Goal: Information Seeking & Learning: Learn about a topic

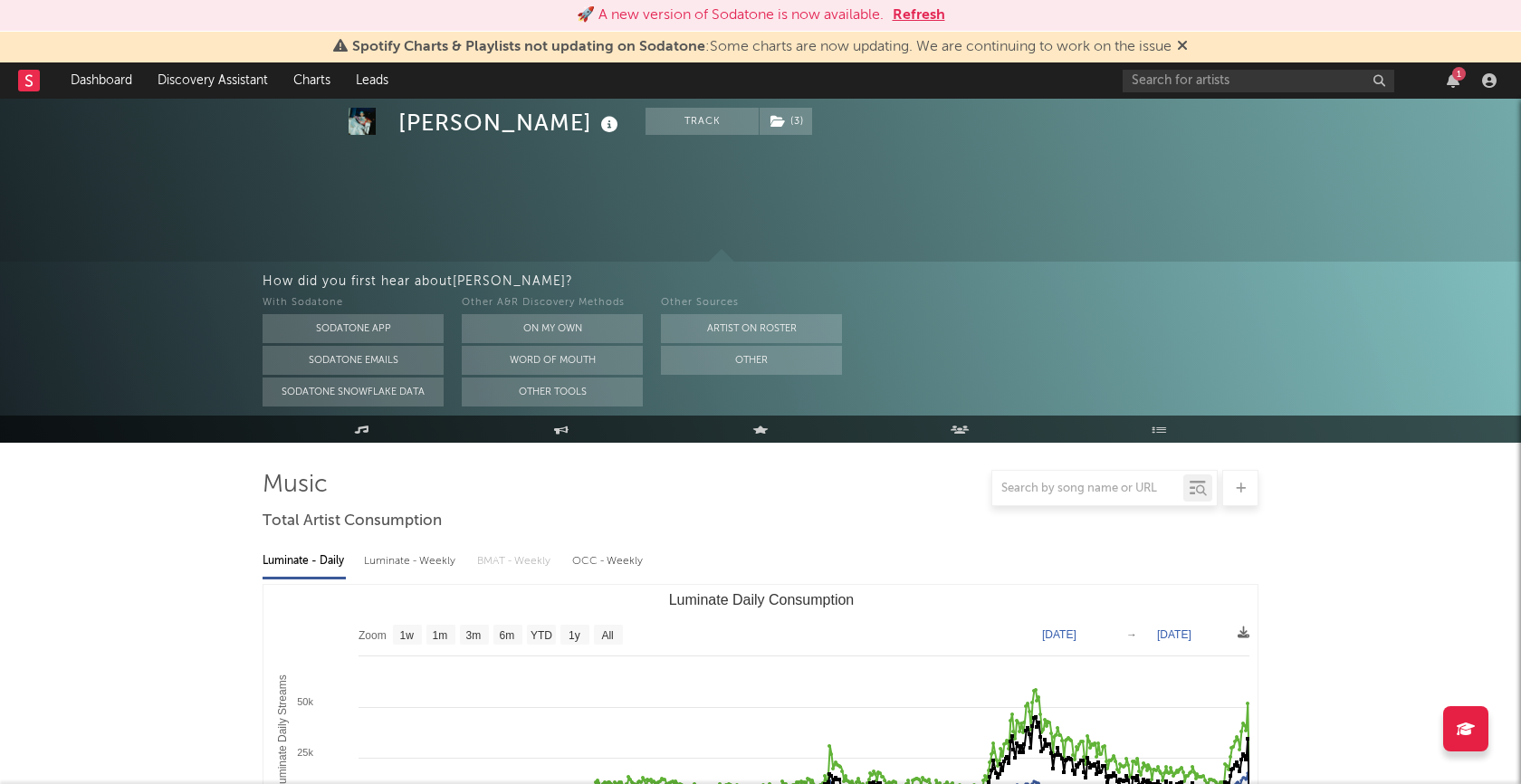
select select "3m"
select select "1w"
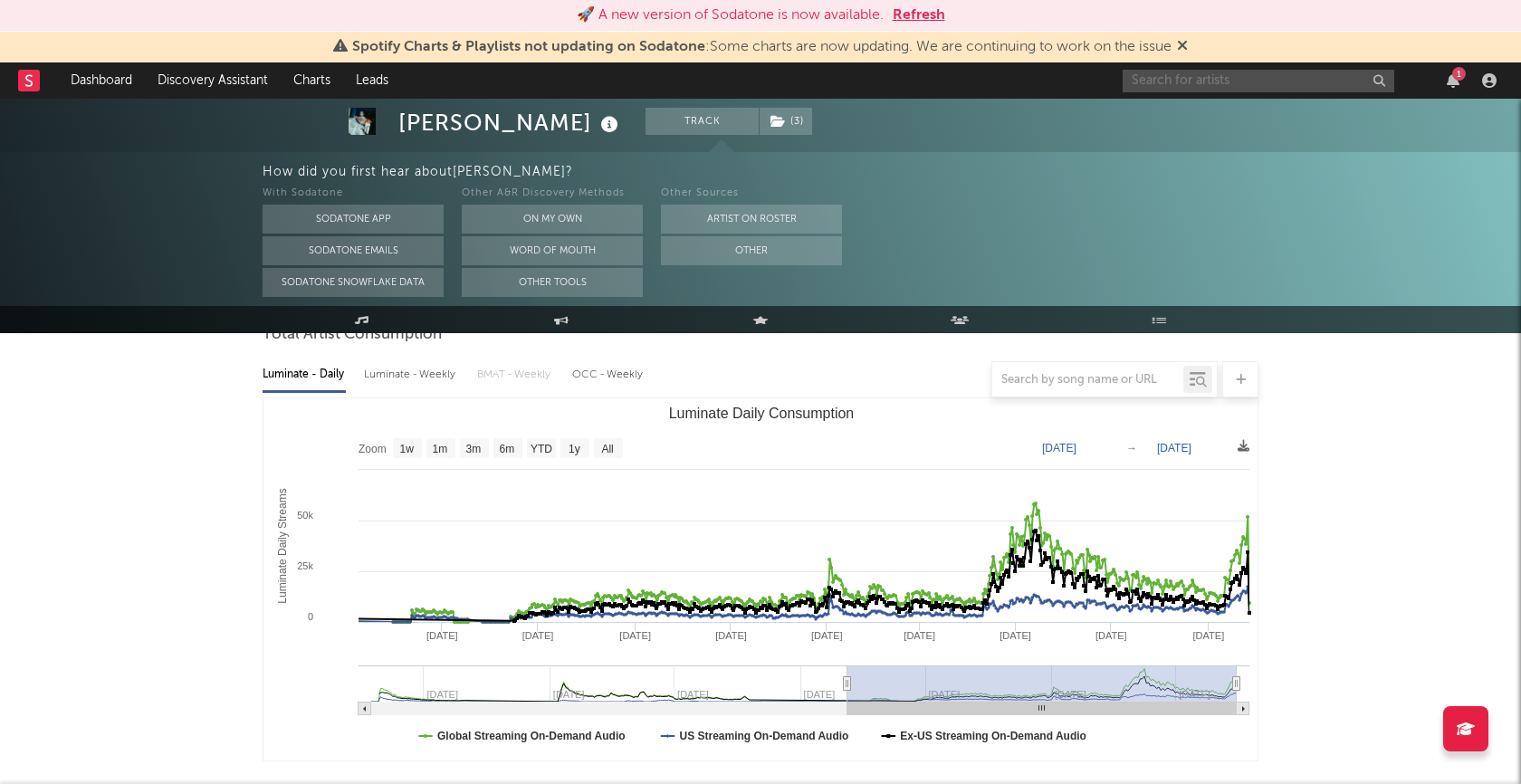
click at [1221, 89] on input "text" at bounding box center [1259, 81] width 272 height 23
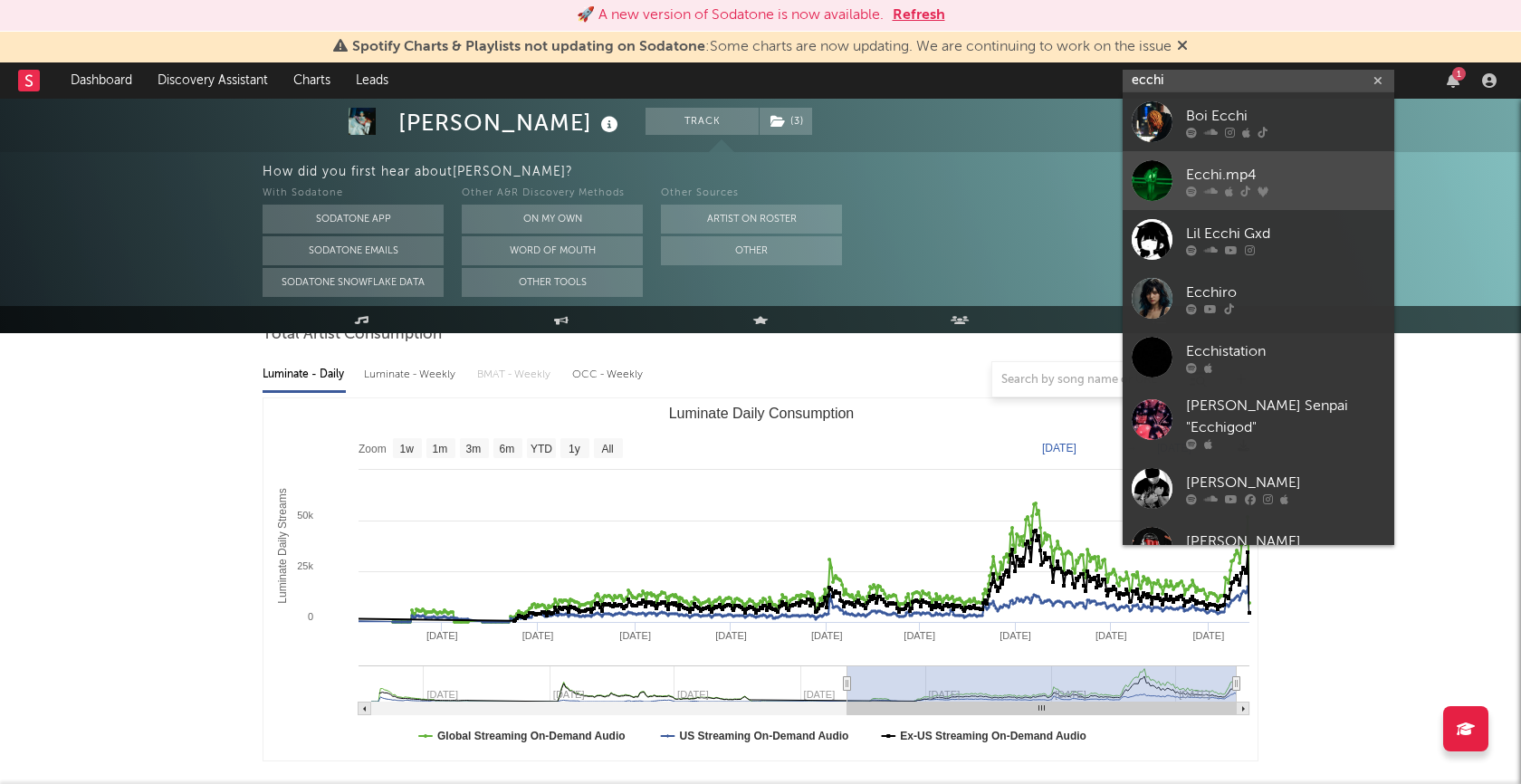
type input "ecchi"
click at [1202, 176] on div "Ecchi.mp4" at bounding box center [1286, 175] width 200 height 22
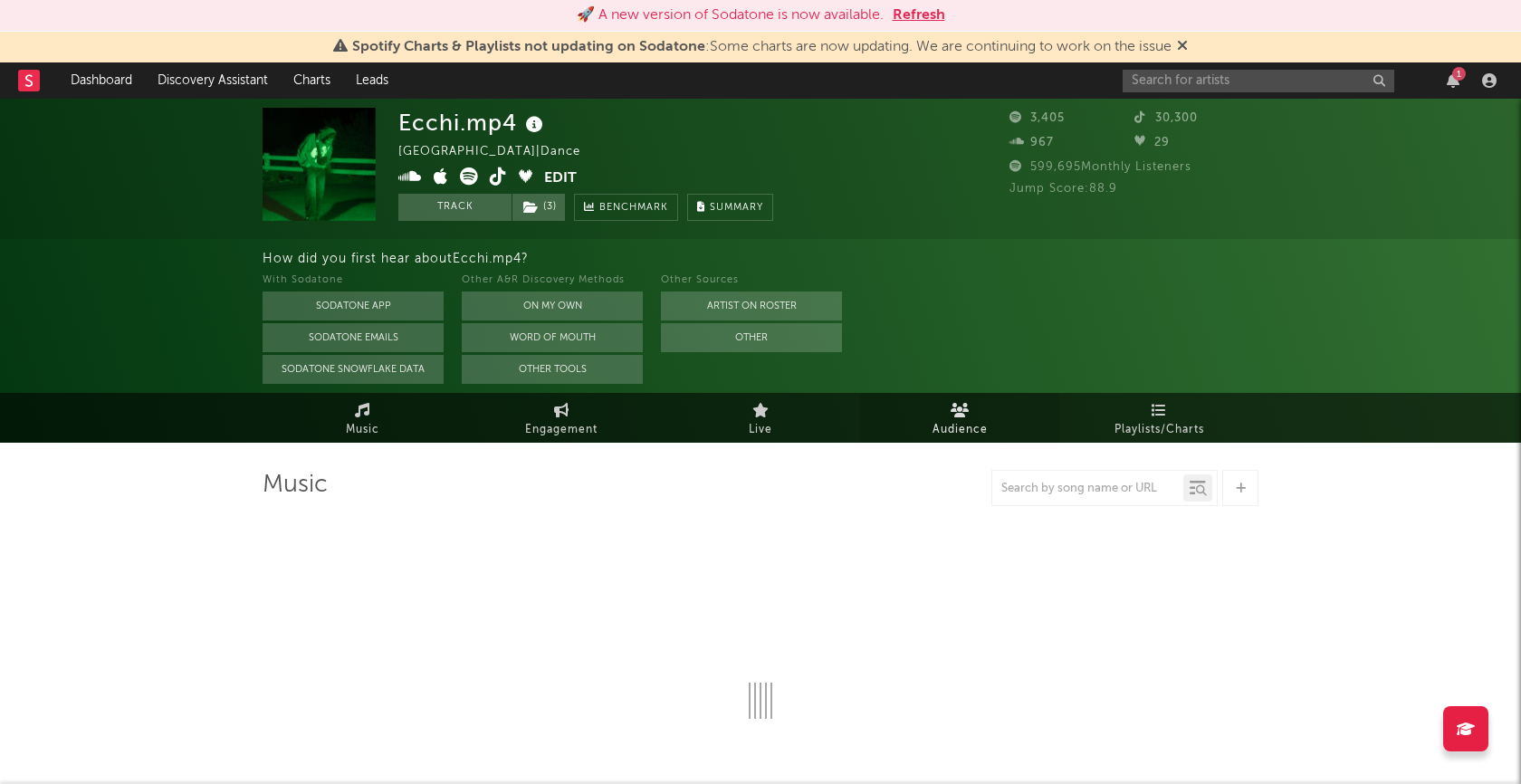
select select "1w"
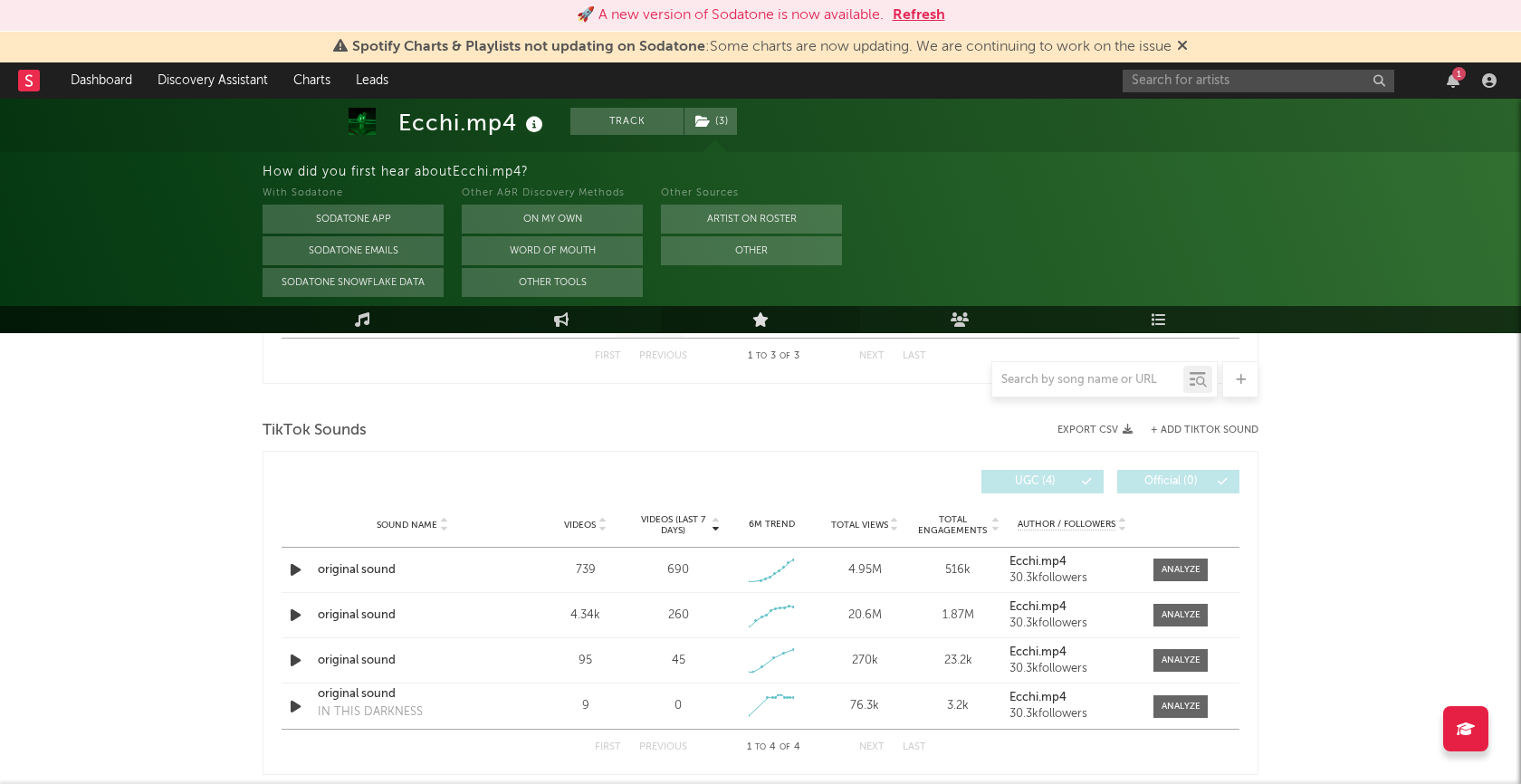
scroll to position [1036, 0]
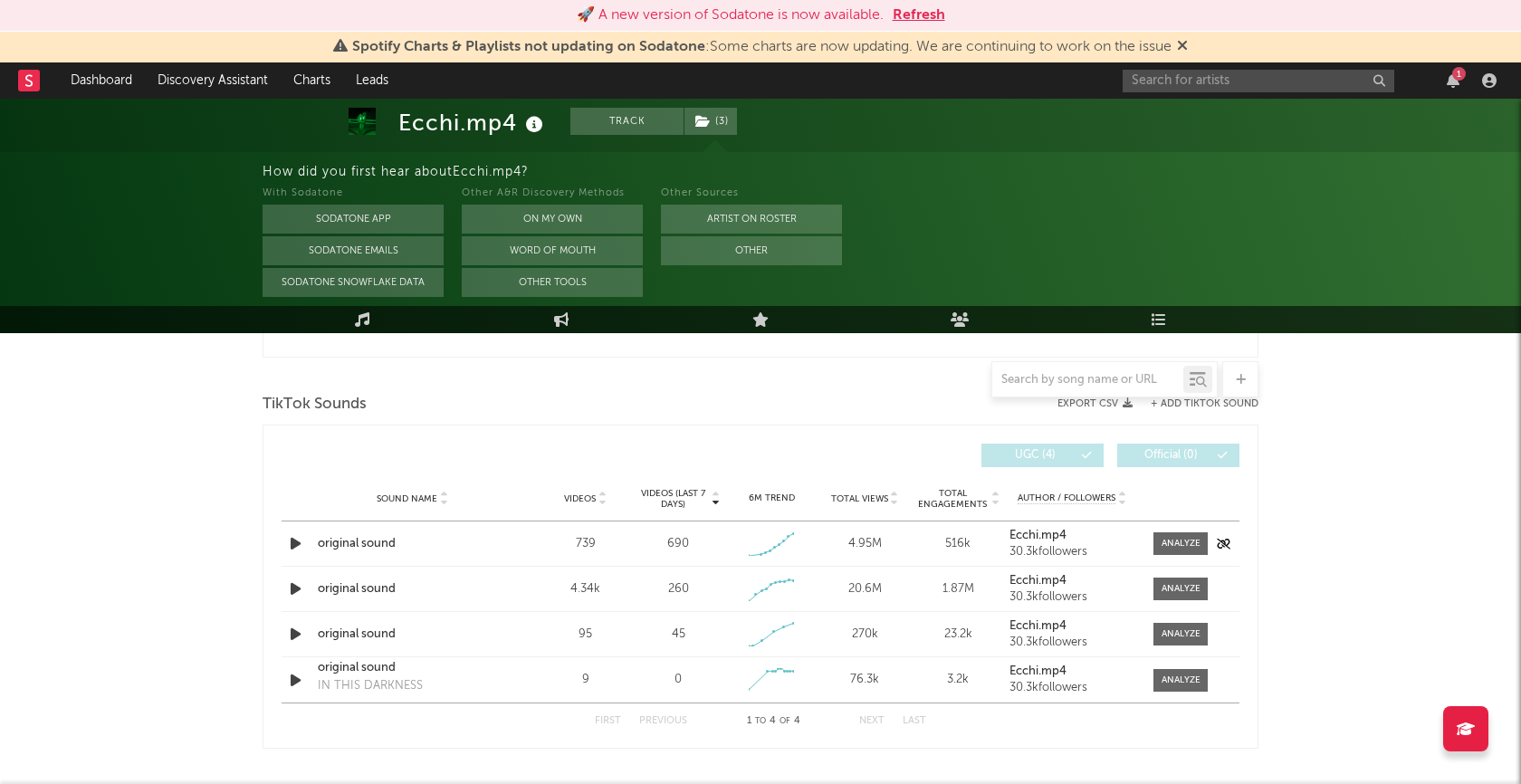
click at [289, 541] on icon "button" at bounding box center [296, 544] width 19 height 23
click at [1190, 537] on div at bounding box center [1181, 544] width 39 height 13
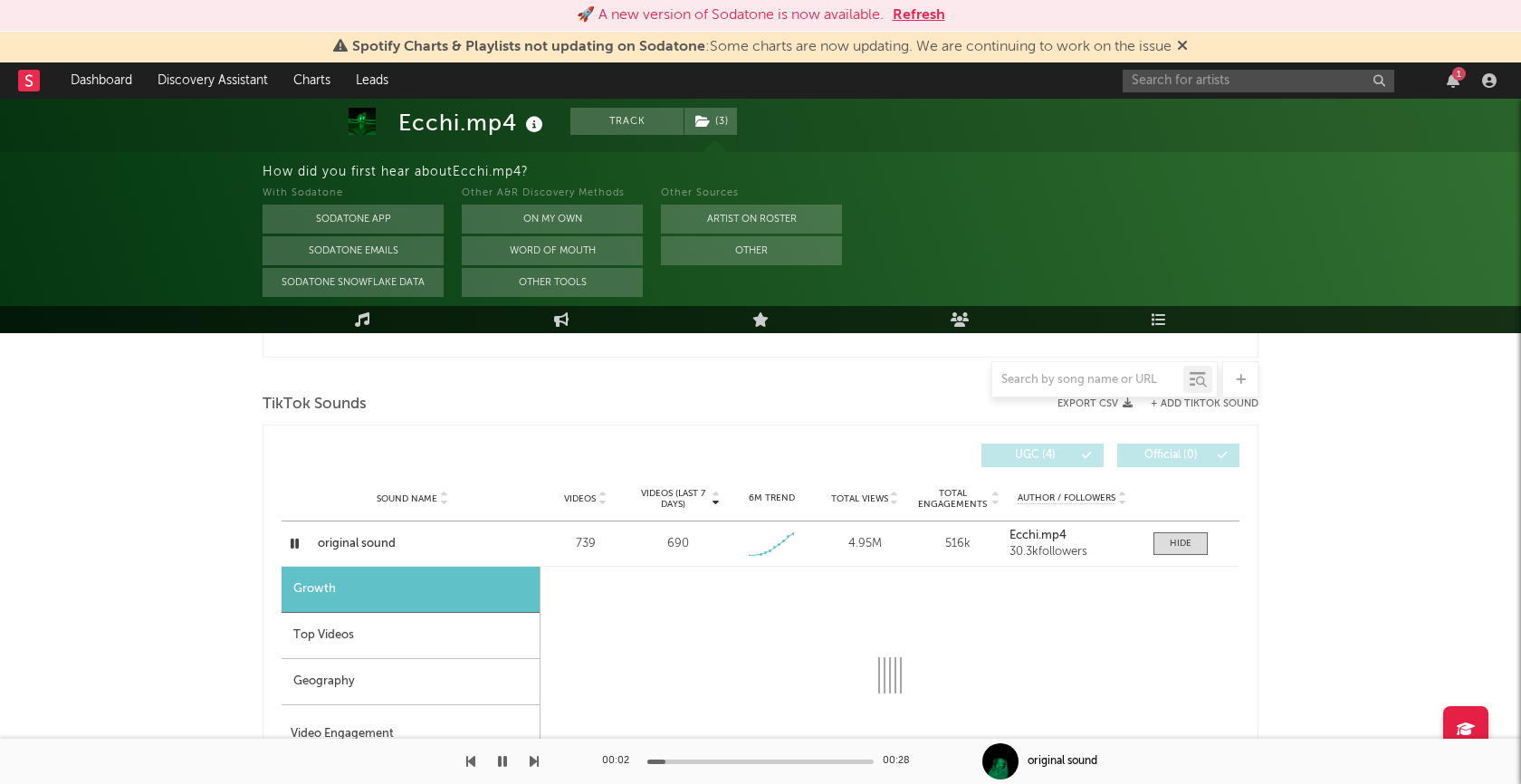
select select "1w"
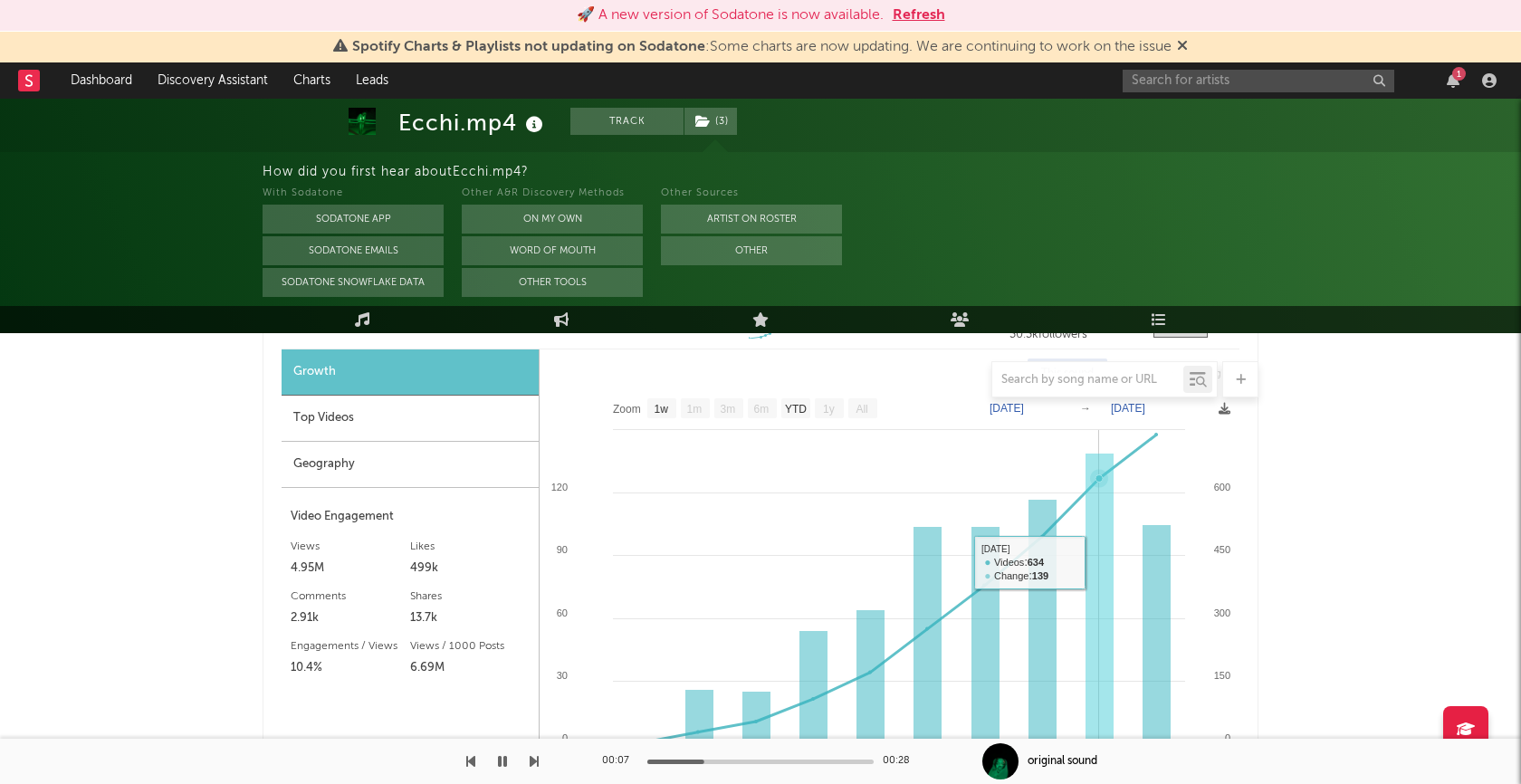
scroll to position [1240, 0]
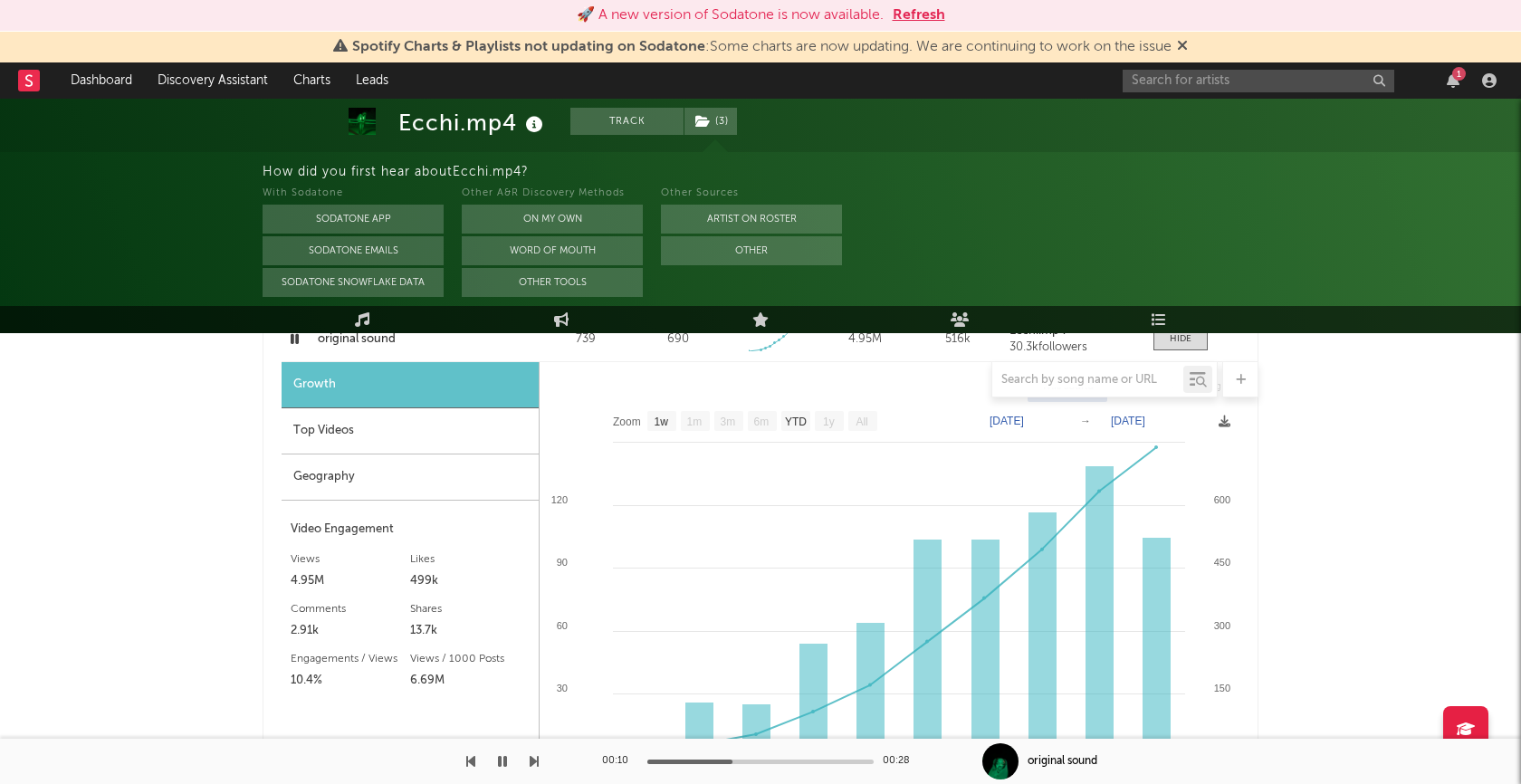
click at [503, 762] on icon "button" at bounding box center [503, 761] width 10 height 14
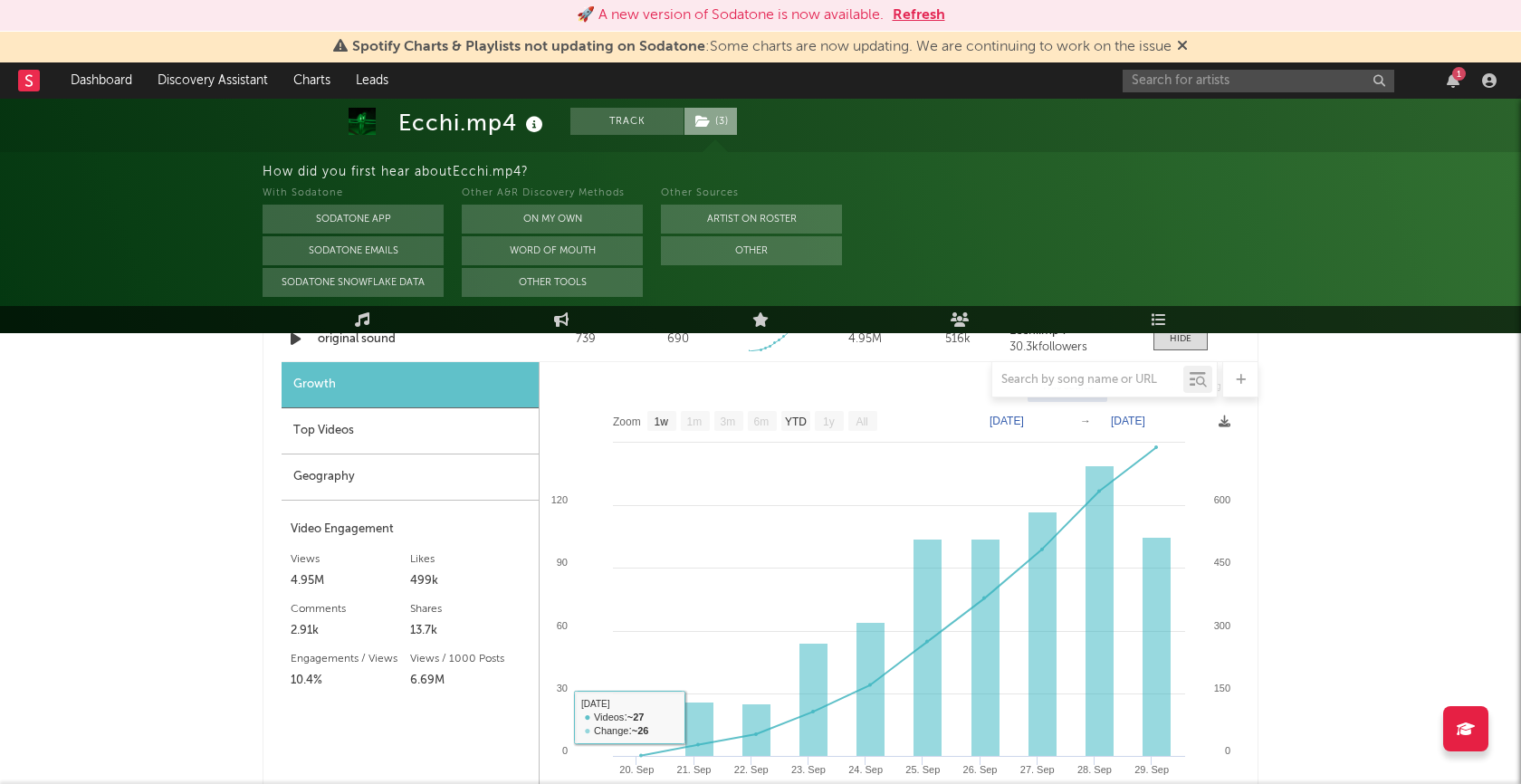
click at [709, 117] on icon at bounding box center [703, 121] width 15 height 12
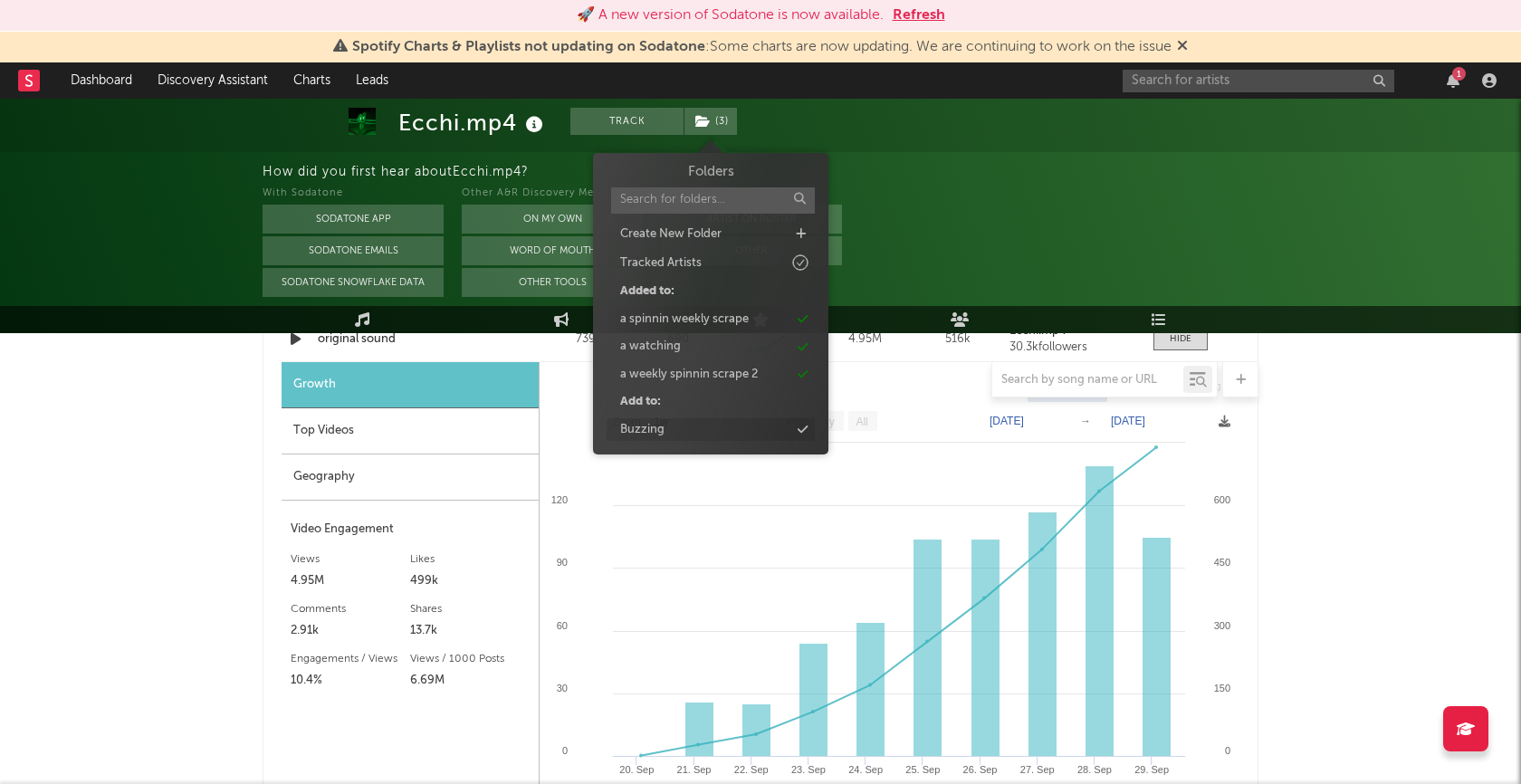
click at [673, 424] on div "Buzzing" at bounding box center [710, 430] width 208 height 24
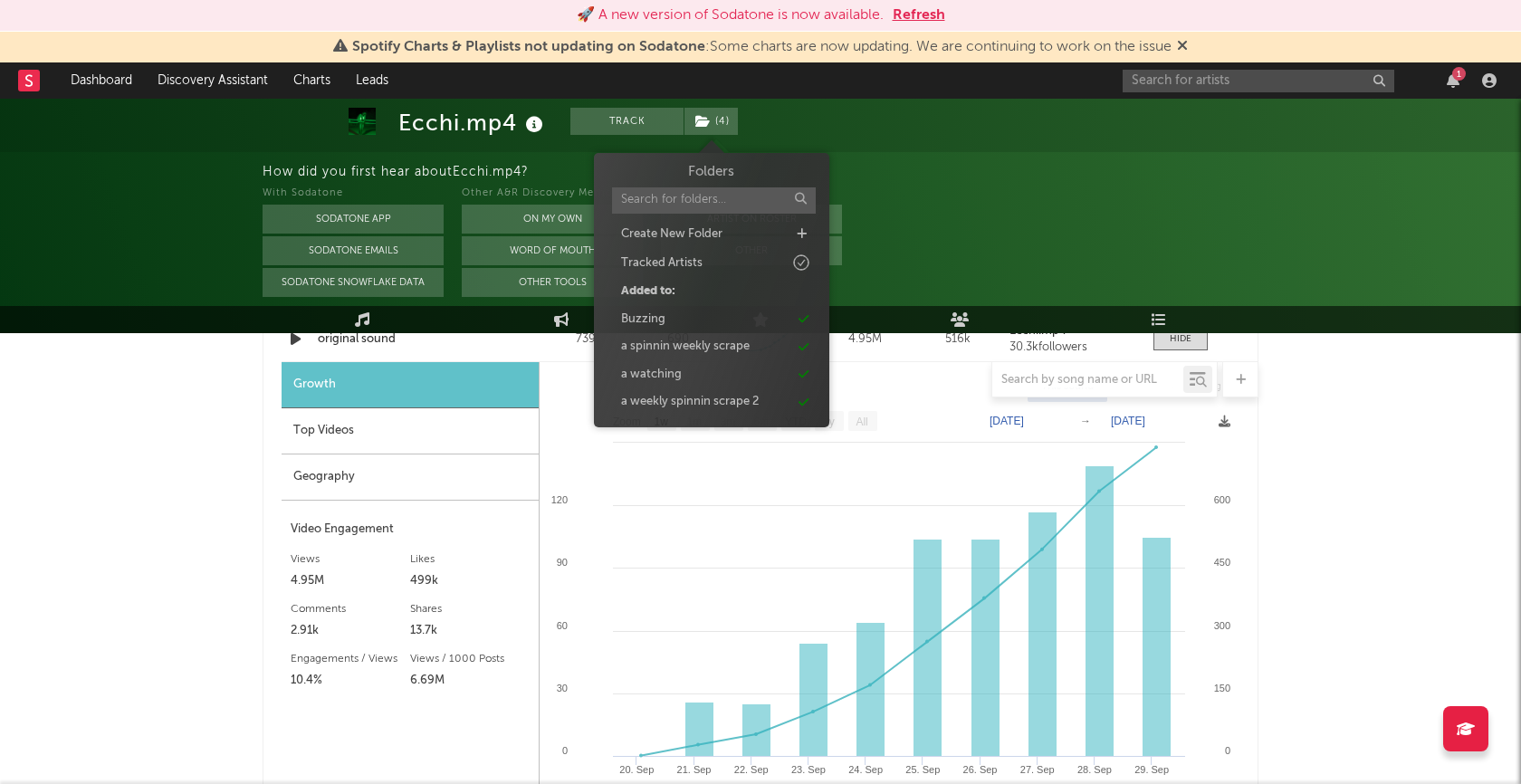
click at [1343, 454] on div "Ecchi.mp4 Track ( 4 ) United States | Dance Edit Track ( 4 ) Benchmark Summary …" at bounding box center [760, 173] width 1521 height 2629
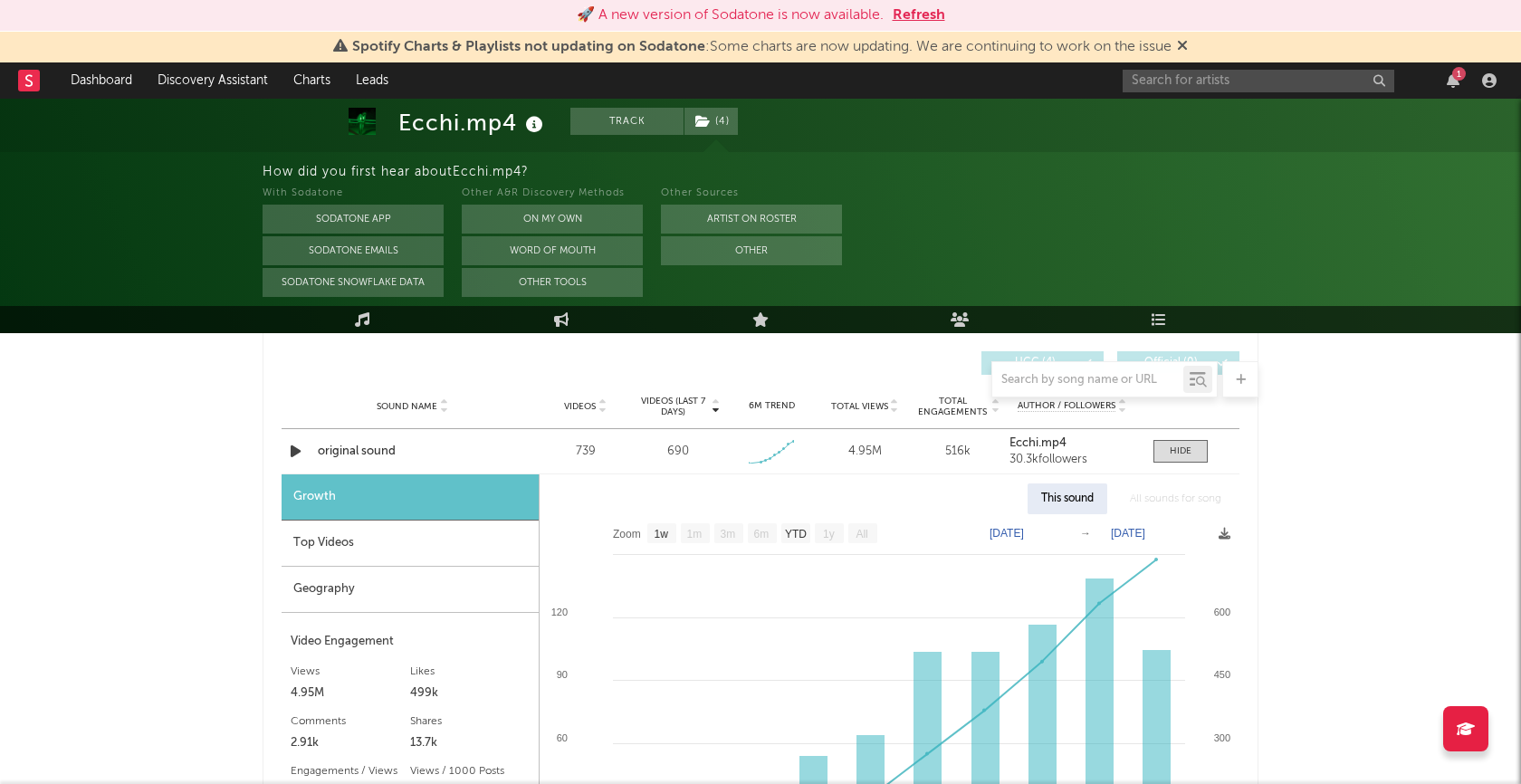
scroll to position [1130, 0]
click at [443, 540] on div "Top Videos" at bounding box center [410, 542] width 258 height 47
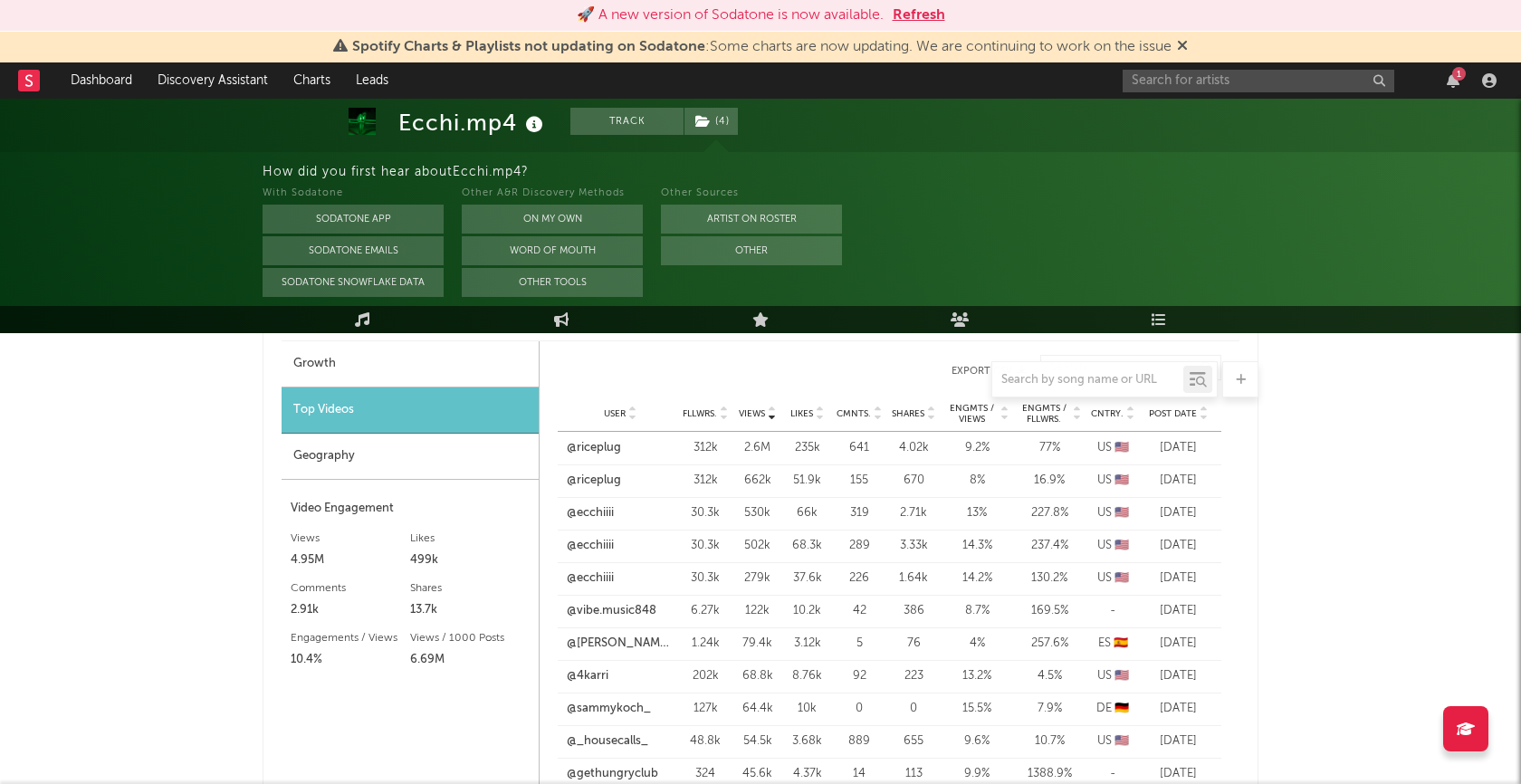
scroll to position [1266, 0]
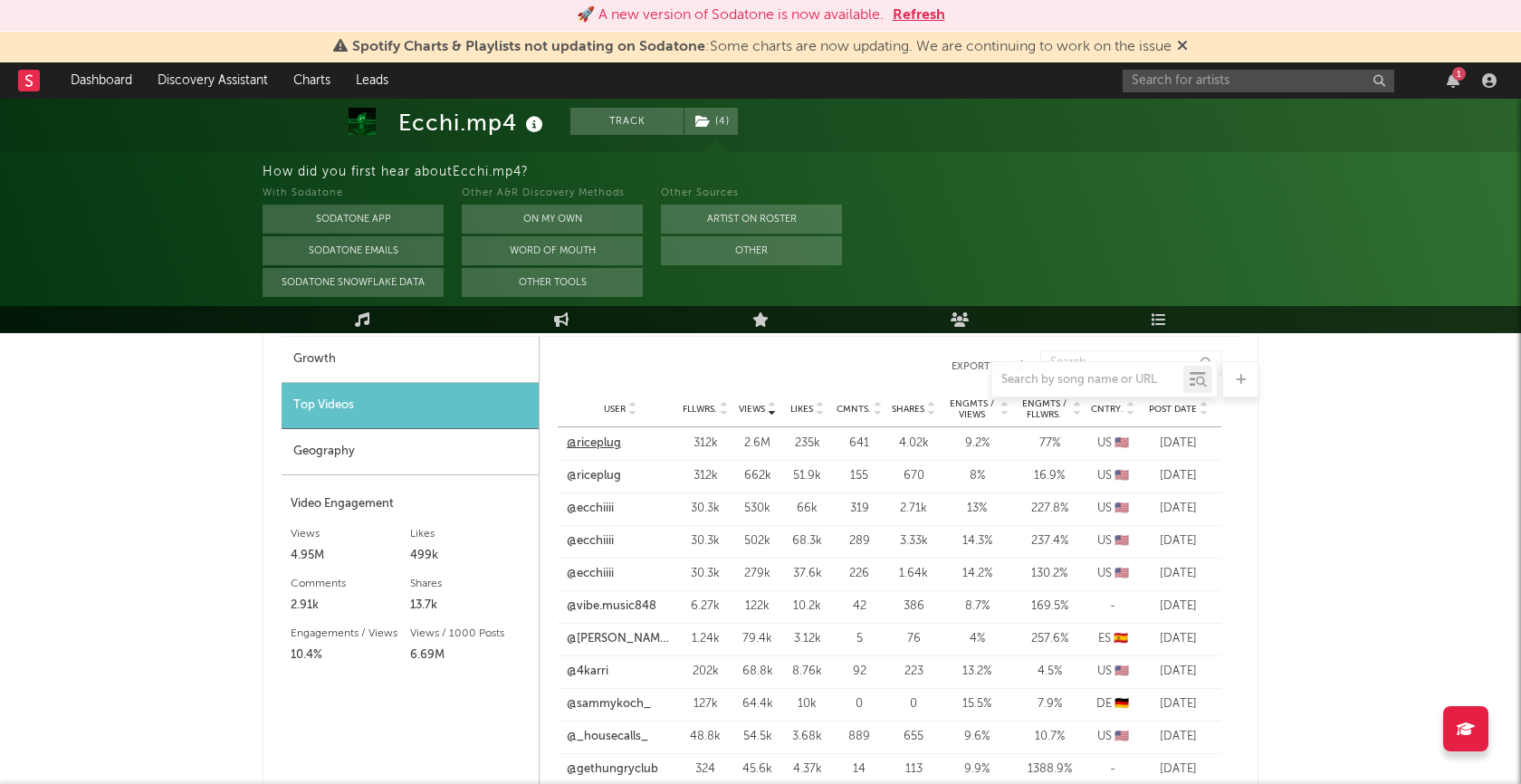
click at [599, 435] on link "@riceplug" at bounding box center [593, 443] width 54 height 18
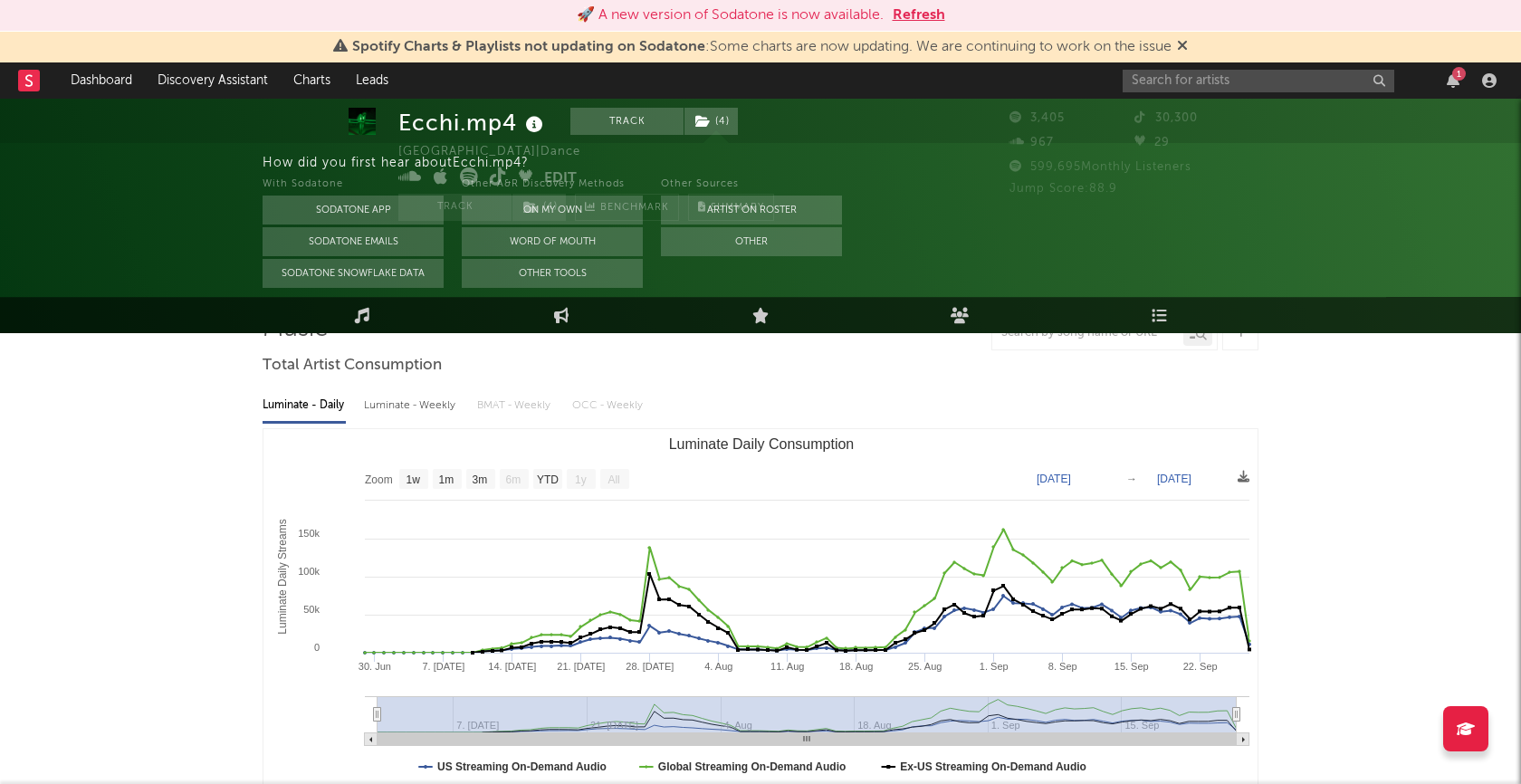
scroll to position [0, 0]
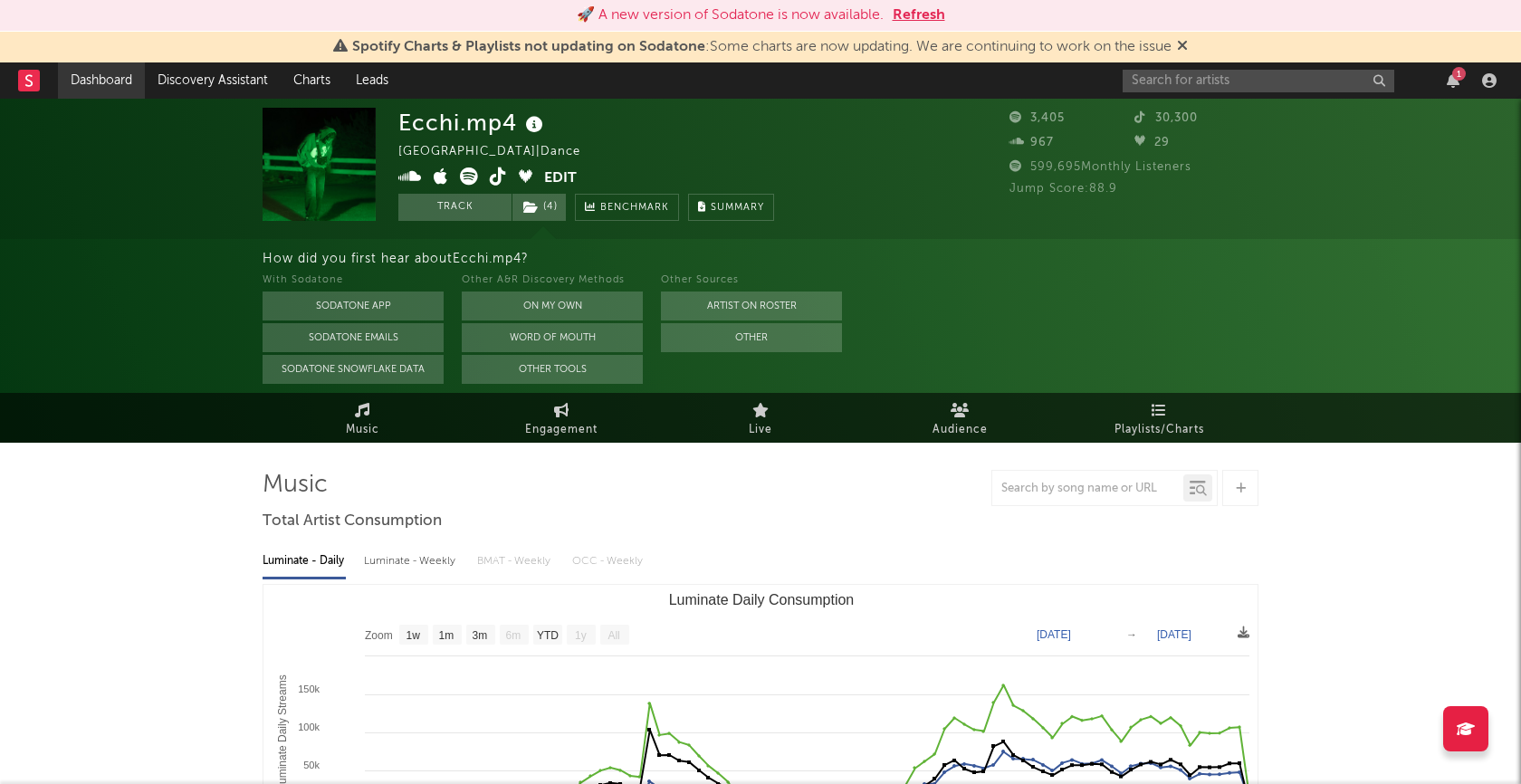
click at [86, 81] on link "Dashboard" at bounding box center [101, 81] width 87 height 36
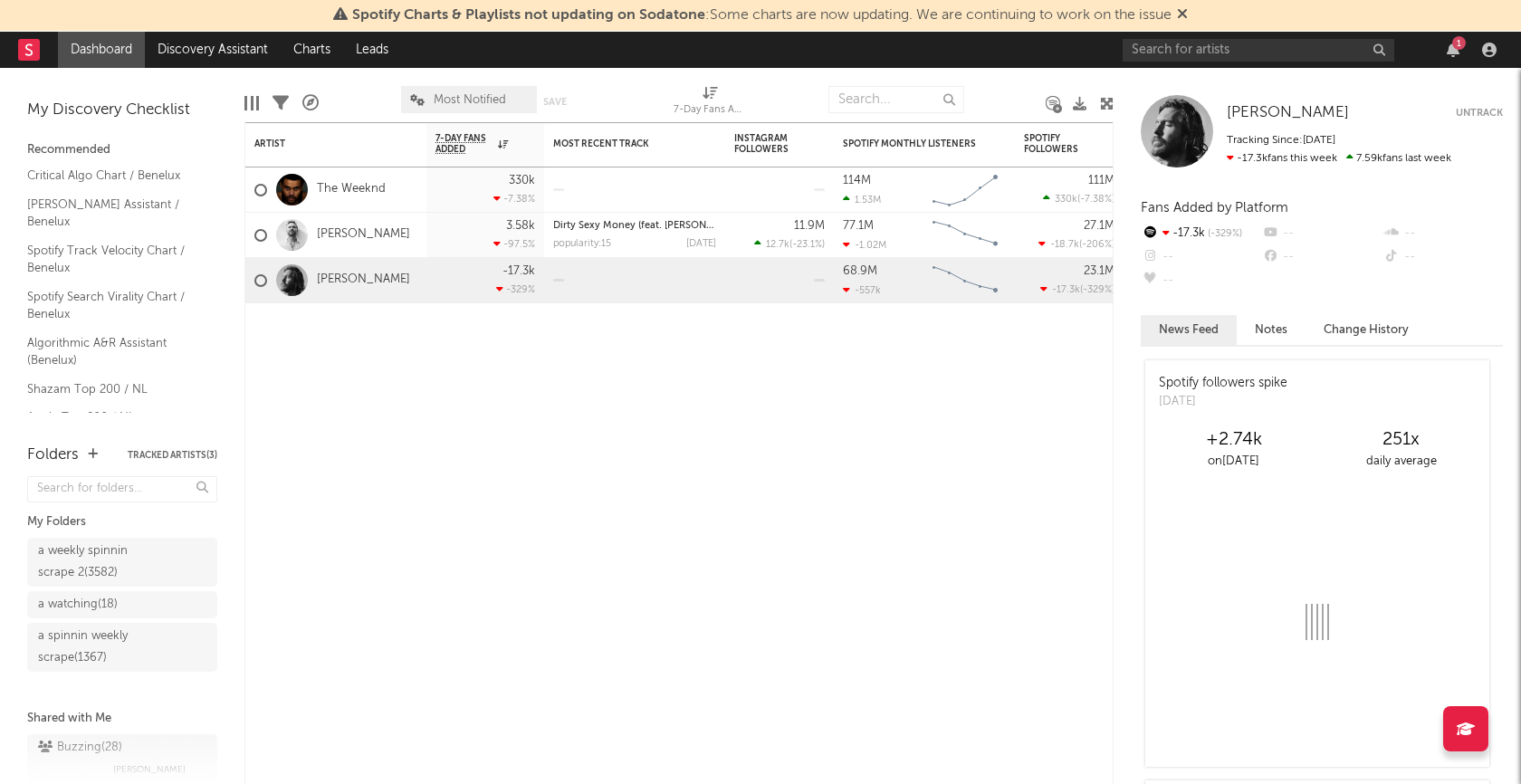
scroll to position [29, 0]
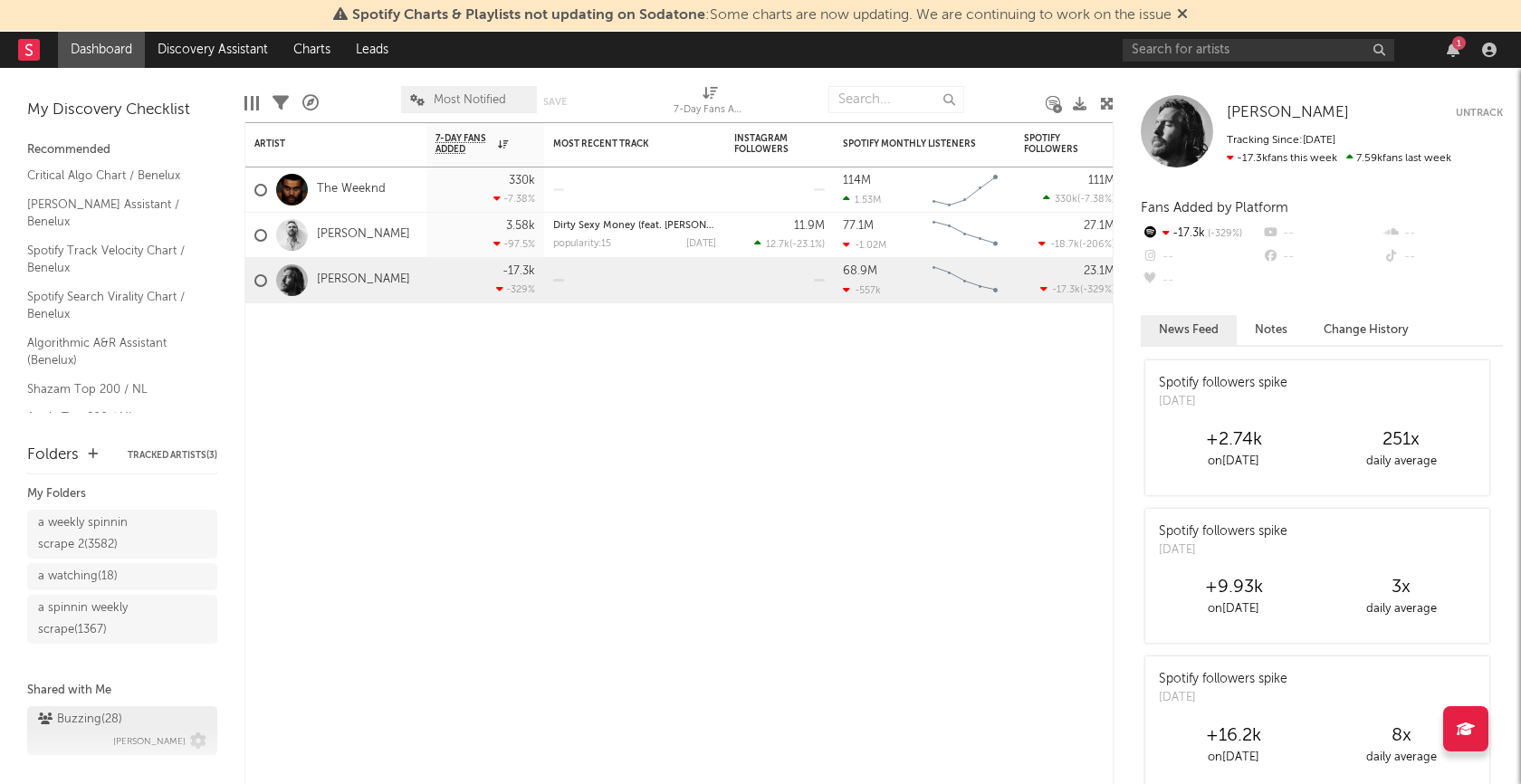
click at [90, 717] on div "Buzzing ( 28 )" at bounding box center [80, 719] width 85 height 22
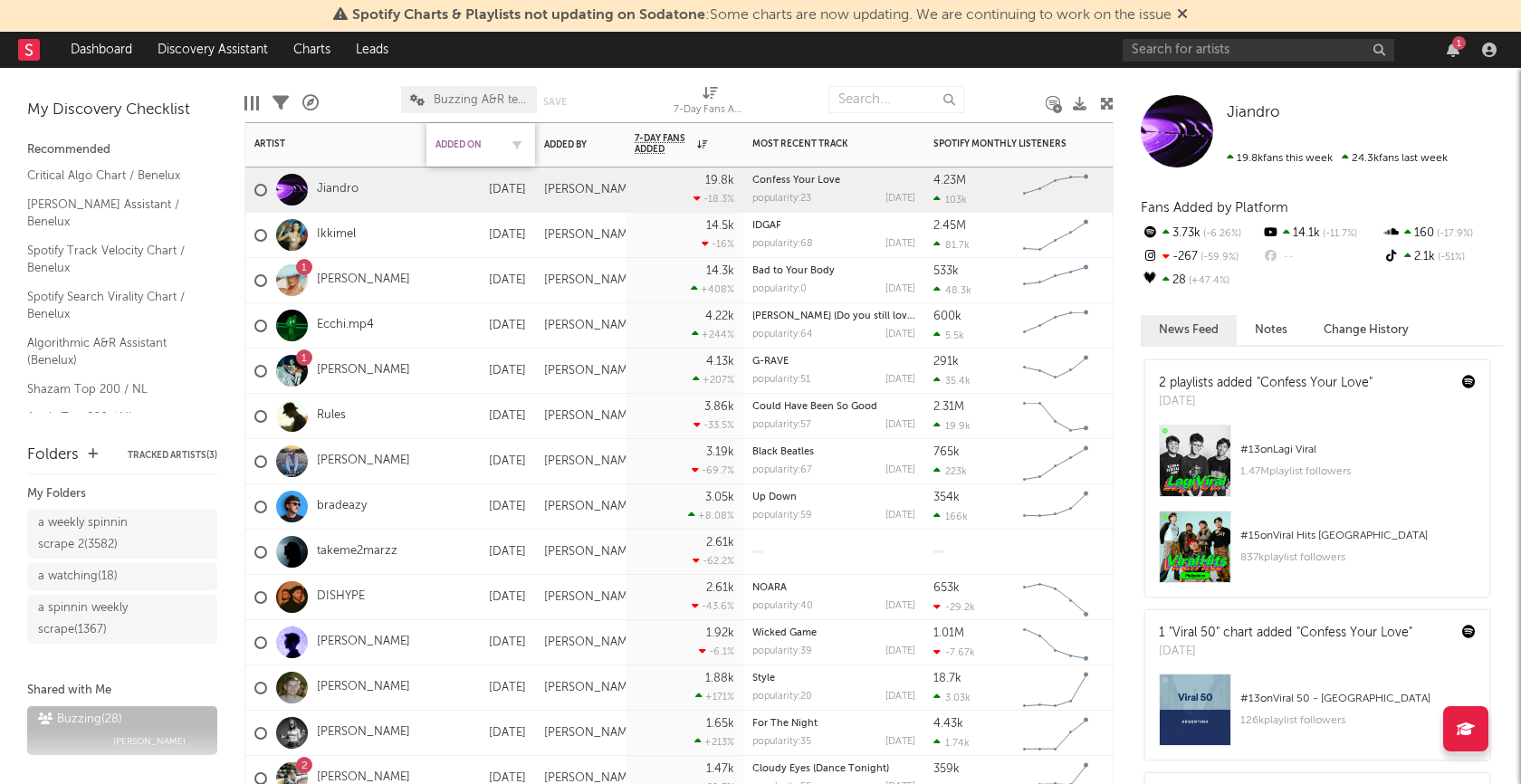
click at [463, 145] on div "Added On" at bounding box center [467, 144] width 64 height 10
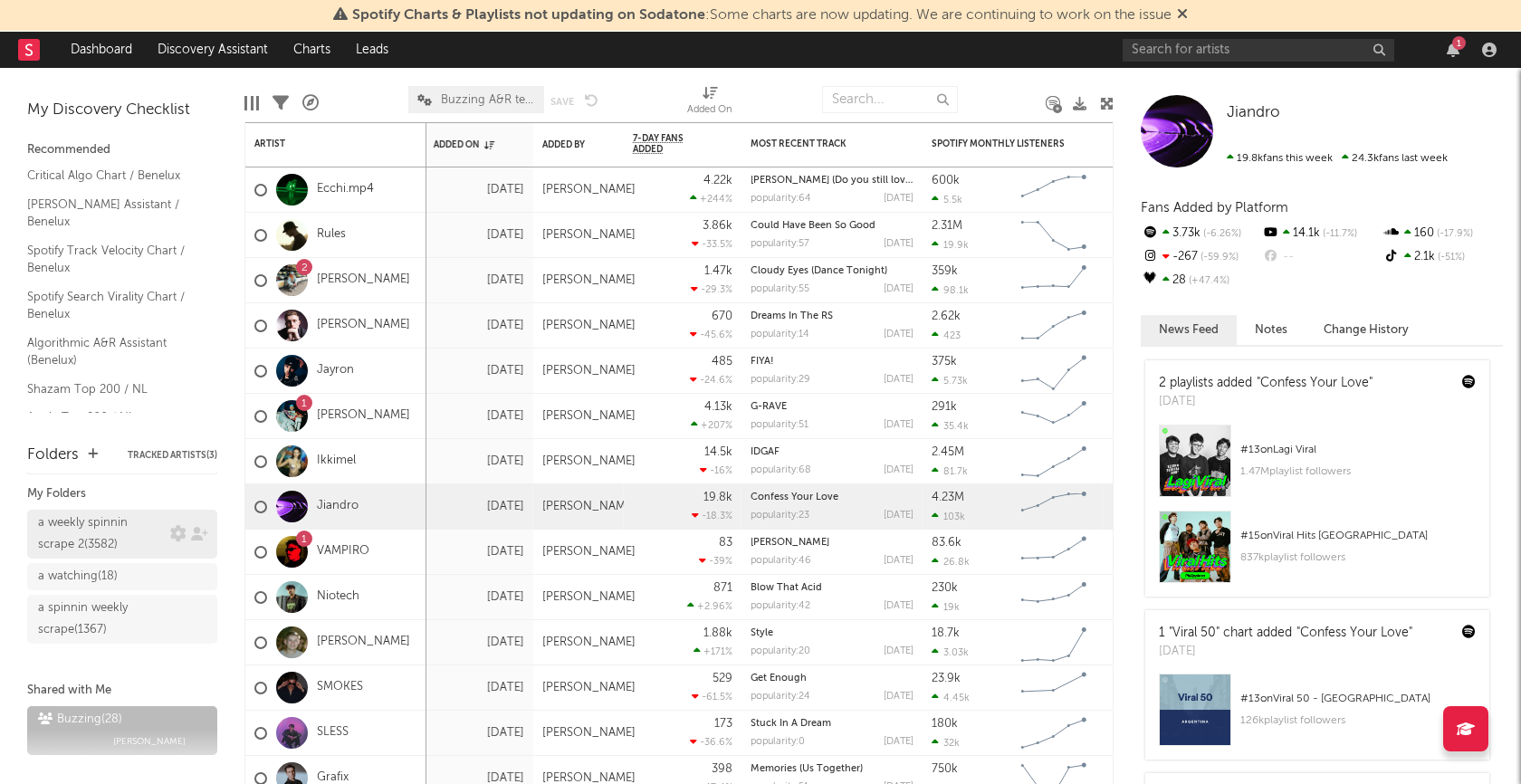
click at [130, 533] on div "a weekly spinnin scrape 2 ( 3582 )" at bounding box center [102, 534] width 127 height 44
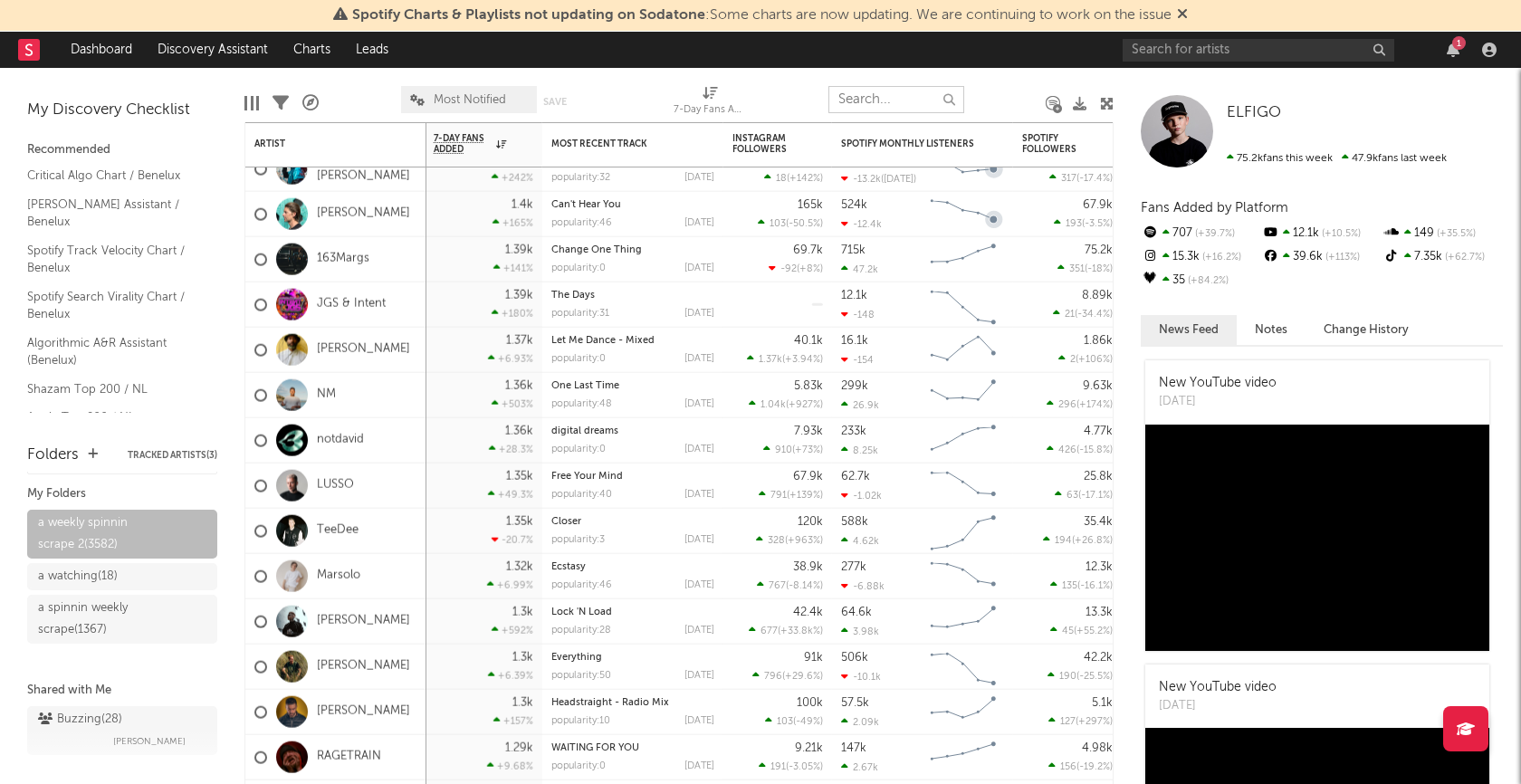
click at [884, 104] on input "text" at bounding box center [896, 99] width 136 height 28
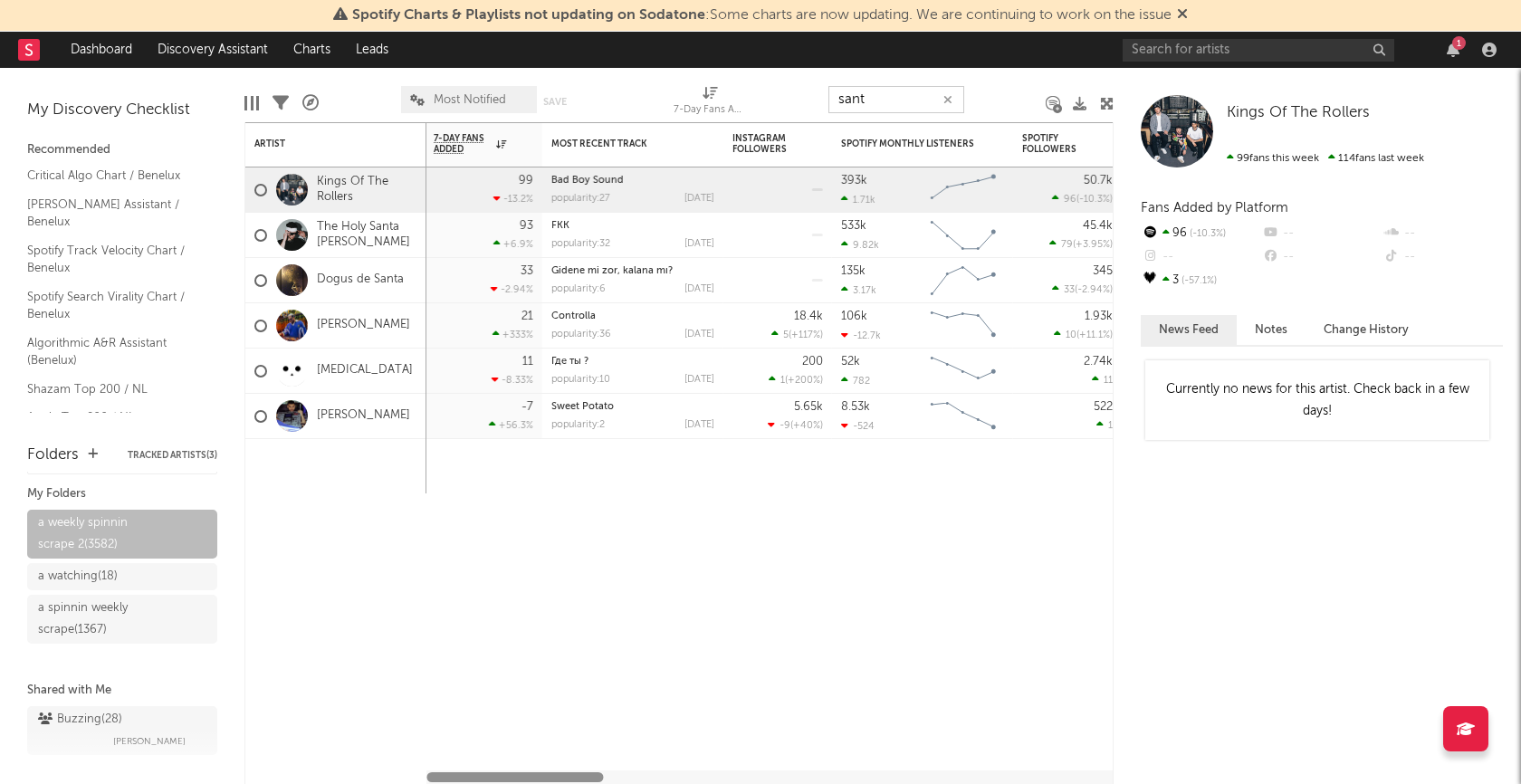
type input "sant"
